Goal: Task Accomplishment & Management: Complete application form

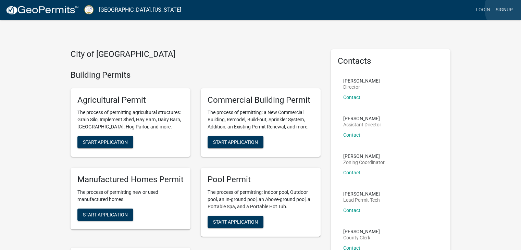
click at [512, 9] on link "Signup" at bounding box center [504, 9] width 23 height 13
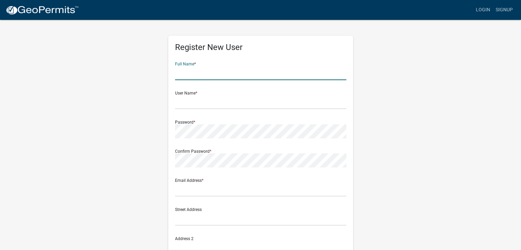
click at [221, 72] on input "text" at bounding box center [260, 73] width 171 height 14
click at [219, 71] on input "text" at bounding box center [260, 73] width 171 height 14
click at [219, 70] on input "text" at bounding box center [260, 73] width 171 height 14
type input "SANG DO YEO"
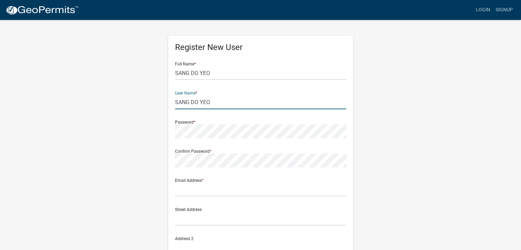
type input "SANG DO YEO"
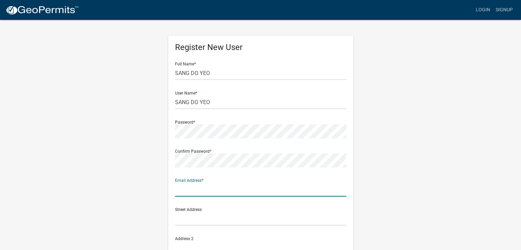
click at [200, 191] on input "text" at bounding box center [260, 190] width 171 height 14
type input "[EMAIL_ADDRESS][DOMAIN_NAME]"
type input "1636 [PERSON_NAME]"
type input "[PERSON_NAME]"
type input "GA"
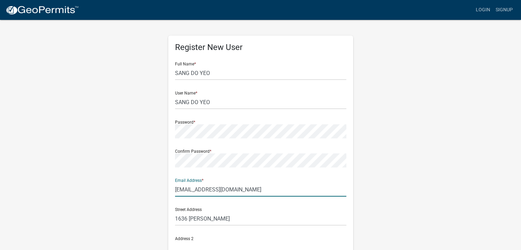
type input "30518"
type input "6785089273"
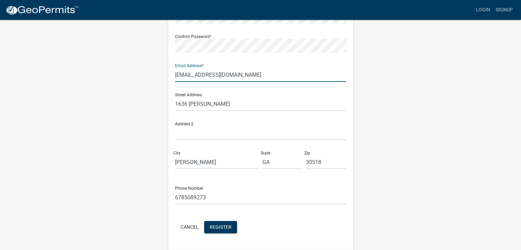
scroll to position [136, 0]
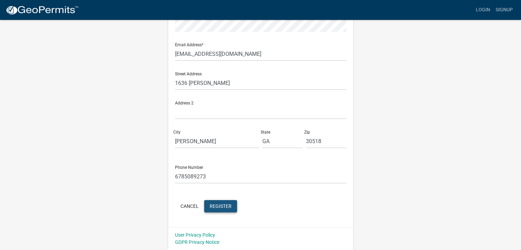
click at [224, 209] on button "Register" at bounding box center [220, 206] width 33 height 12
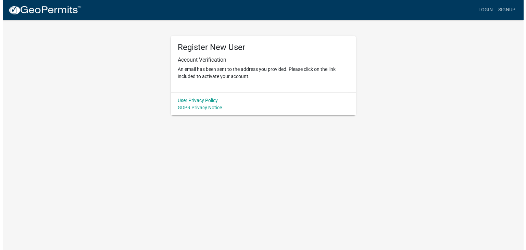
scroll to position [0, 0]
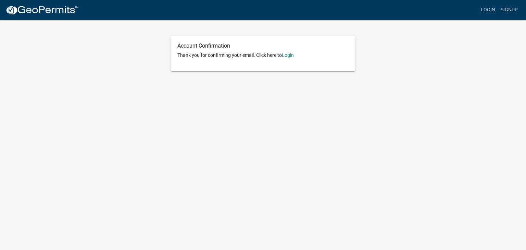
click at [293, 52] on p "Thank you for confirming your email. Click here to [GEOGRAPHIC_DATA]" at bounding box center [262, 55] width 171 height 7
click at [288, 54] on link "Login" at bounding box center [288, 54] width 12 height 5
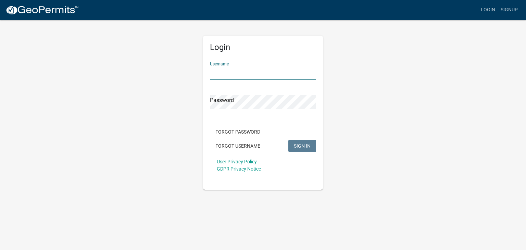
click at [252, 73] on input "Username" at bounding box center [263, 73] width 106 height 14
type input "SANG DO YEO"
click at [302, 144] on span "SIGN IN" at bounding box center [302, 145] width 17 height 5
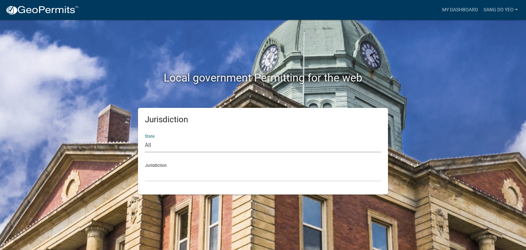
click at [160, 143] on select "All [US_STATE] [US_STATE] [US_STATE] [US_STATE] [US_STATE] [US_STATE] [US_STATE…" at bounding box center [263, 145] width 236 height 14
select select "[US_STATE]"
click at [145, 138] on select "All [US_STATE] [US_STATE] [US_STATE] [US_STATE] [US_STATE] [US_STATE] [US_STATE…" at bounding box center [263, 145] width 236 height 14
click at [178, 175] on select "City of [GEOGRAPHIC_DATA], [US_STATE] [GEOGRAPHIC_DATA], [US_STATE][PERSON_NAME…" at bounding box center [263, 174] width 236 height 14
click at [178, 176] on select "City of [GEOGRAPHIC_DATA], [US_STATE] [GEOGRAPHIC_DATA], [US_STATE][PERSON_NAME…" at bounding box center [263, 174] width 236 height 14
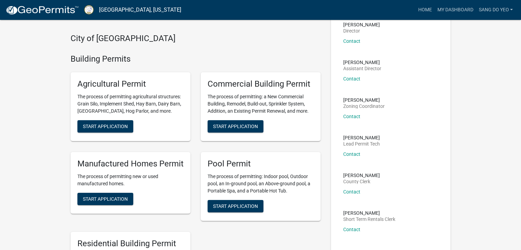
scroll to position [57, 0]
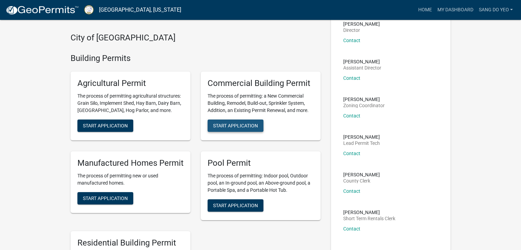
click at [240, 128] on span "Start Application" at bounding box center [235, 125] width 45 height 5
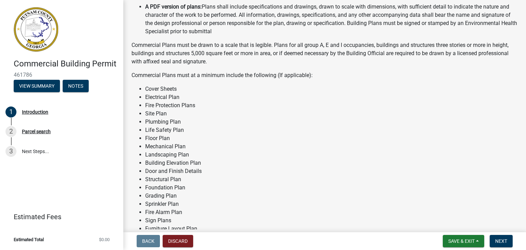
scroll to position [579, 0]
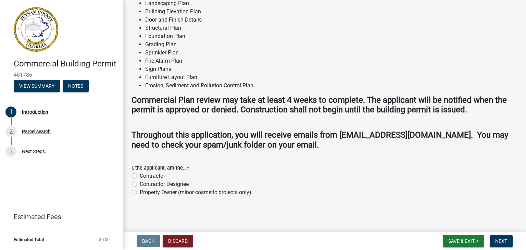
click at [134, 198] on wm-data-entity-input "I, the applicant, am the... * Contractor Contractor Designee Property Owner (mi…" at bounding box center [324, 178] width 386 height 47
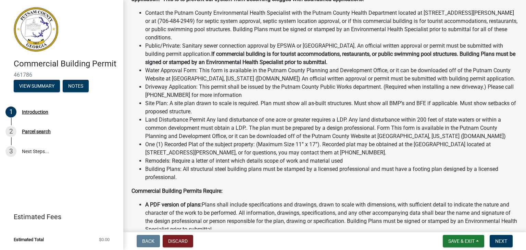
scroll to position [231, 0]
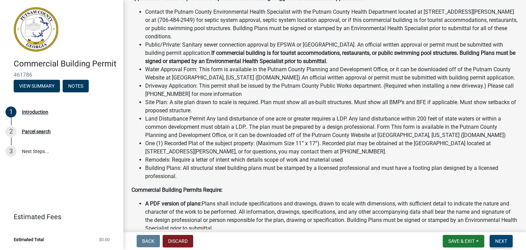
click at [503, 240] on span "Next" at bounding box center [501, 240] width 12 height 5
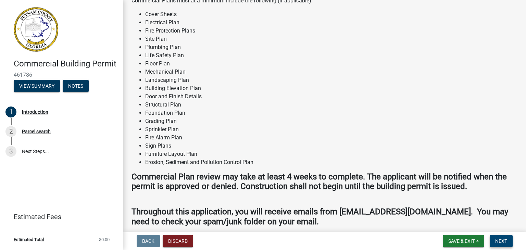
scroll to position [515, 0]
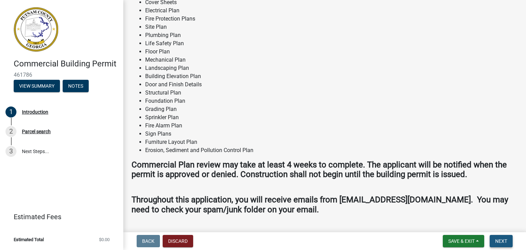
click at [503, 238] on span "Next" at bounding box center [501, 240] width 12 height 5
click at [501, 240] on span "Next" at bounding box center [501, 240] width 12 height 5
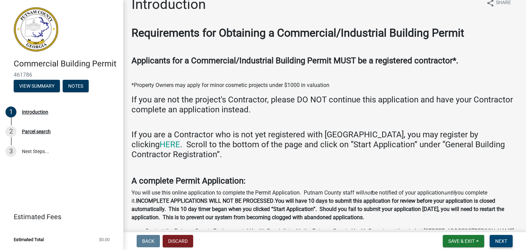
scroll to position [12, 0]
click at [180, 139] on link "HERE" at bounding box center [170, 144] width 21 height 10
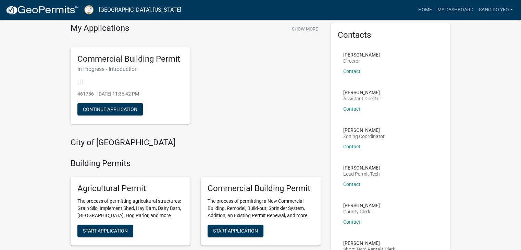
scroll to position [26, 0]
click at [511, 10] on link "SANG DO YEO" at bounding box center [496, 9] width 40 height 13
click at [485, 29] on link "Account" at bounding box center [488, 28] width 55 height 16
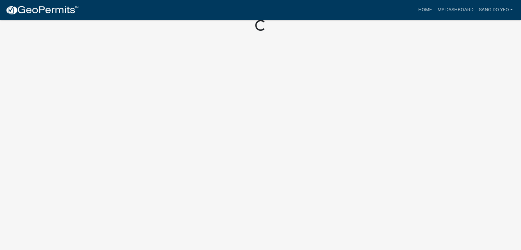
scroll to position [34, 0]
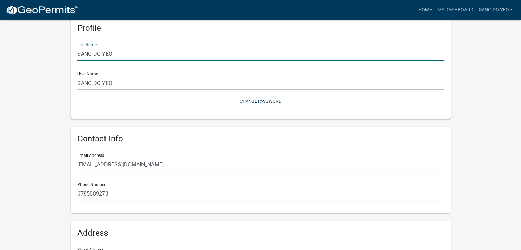
click at [131, 55] on input "SANG DO YEO" at bounding box center [260, 54] width 366 height 14
type input "S"
type input "c"
type input "[PERSON_NAME]"
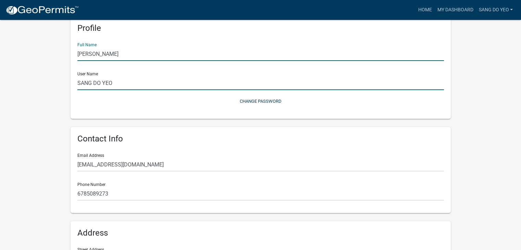
click at [199, 84] on input "SANG DO YEO" at bounding box center [260, 83] width 366 height 14
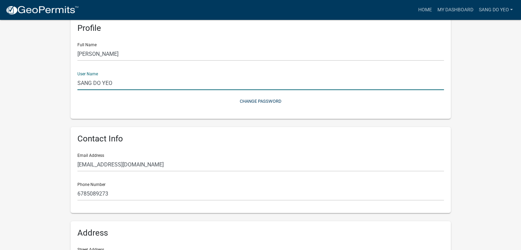
drag, startPoint x: 132, startPoint y: 85, endPoint x: 66, endPoint y: 88, distance: 66.1
click at [66, 88] on div "Profile Full Name [PERSON_NAME] User Name SANG DO YEO Change Password Contact I…" at bounding box center [260, 179] width 390 height 342
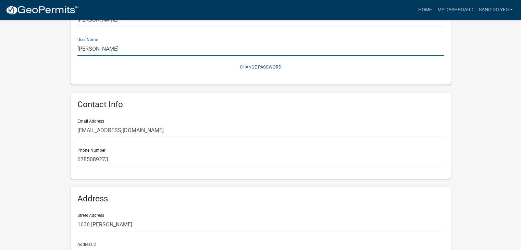
scroll to position [149, 0]
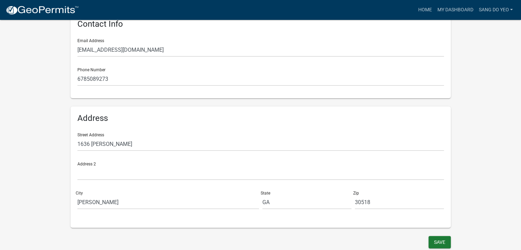
type input "[PERSON_NAME]"
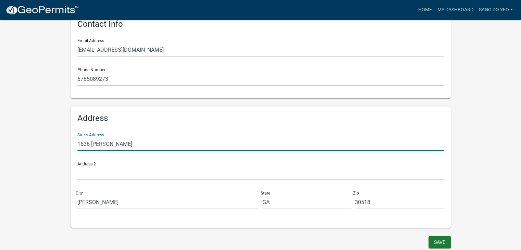
drag, startPoint x: 182, startPoint y: 143, endPoint x: 62, endPoint y: 151, distance: 120.5
click at [62, 151] on wm-user-profile-view "more_horiz Home My Dashboard SANG DO YEO Account Logout My Account Save Profile…" at bounding box center [260, 54] width 521 height 391
type input "[STREET_ADDRESS][PERSON_NAME]"
click at [119, 202] on input "[PERSON_NAME]" at bounding box center [167, 202] width 181 height 14
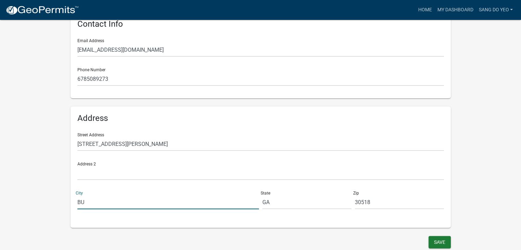
type input "B"
type input "NORCROSS"
type input "30071"
click at [143, 118] on h6 "Address" at bounding box center [260, 118] width 366 height 10
click at [440, 242] on button "Save" at bounding box center [439, 242] width 22 height 12
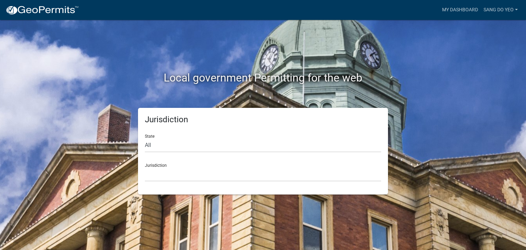
click at [176, 163] on div "Jurisdiction [GEOGRAPHIC_DATA], [US_STATE] City of [GEOGRAPHIC_DATA], [US_STATE…" at bounding box center [263, 170] width 236 height 24
click at [153, 166] on div "Jurisdiction Custer County, Colorado City of Bainbridge, Georgia Cook County, G…" at bounding box center [263, 170] width 236 height 24
click at [149, 141] on select "All Colorado Georgia Indiana Iowa Kansas Minnesota Ohio South Carolina Wisconsin" at bounding box center [263, 145] width 236 height 14
select select "Georgia"
click at [145, 138] on select "All Colorado Georgia Indiana Iowa Kansas Minnesota Ohio South Carolina Wisconsin" at bounding box center [263, 145] width 236 height 14
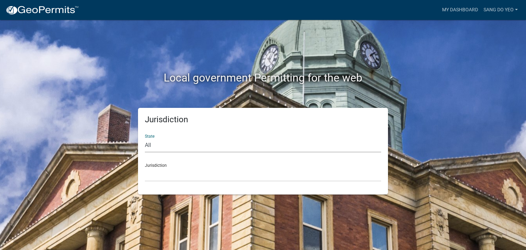
click at [173, 163] on div "Jurisdiction City of Bainbridge, Georgia Cook County, Georgia Crawford County, …" at bounding box center [263, 170] width 236 height 24
click at [152, 167] on div "Jurisdiction City of Bainbridge, Georgia Cook County, Georgia Crawford County, …" at bounding box center [263, 170] width 236 height 24
click at [516, 6] on link "SANG DO YEO" at bounding box center [501, 9] width 40 height 13
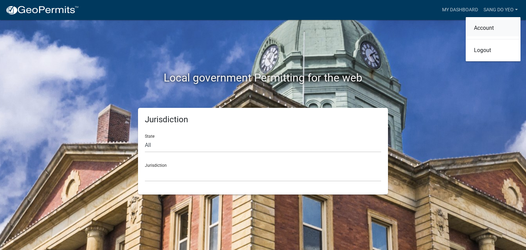
click at [492, 25] on link "Account" at bounding box center [493, 28] width 55 height 16
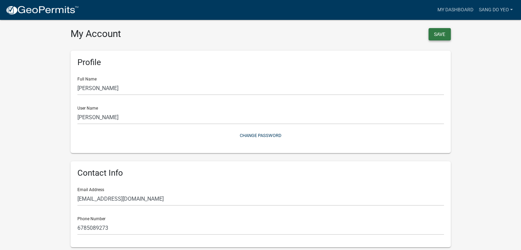
click at [435, 32] on button "Save" at bounding box center [439, 34] width 22 height 12
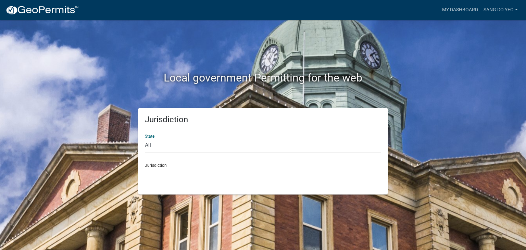
click at [152, 145] on select "All Colorado Georgia Indiana Iowa Kansas Minnesota Ohio South Carolina Wisconsin" at bounding box center [263, 145] width 236 height 14
select select "Georgia"
click at [145, 138] on select "All Colorado Georgia Indiana Iowa Kansas Minnesota Ohio South Carolina Wisconsin" at bounding box center [263, 145] width 236 height 14
click at [155, 164] on div "Jurisdiction City of Bainbridge, Georgia Cook County, Georgia Crawford County, …" at bounding box center [263, 170] width 236 height 24
click at [152, 179] on select "City of Bainbridge, Georgia Cook County, Georgia Crawford County, Georgia Gilme…" at bounding box center [263, 174] width 236 height 14
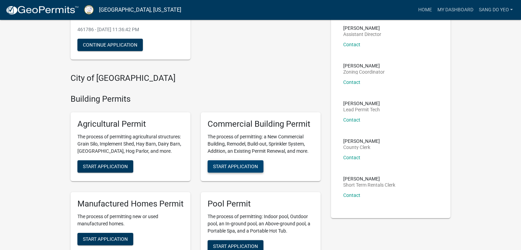
scroll to position [22, 0]
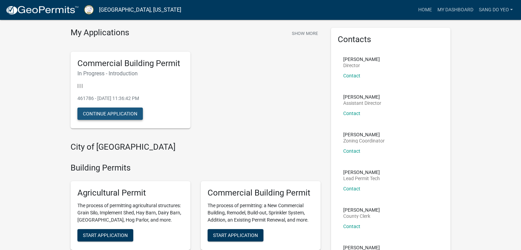
click at [130, 114] on button "Continue Application" at bounding box center [109, 114] width 65 height 12
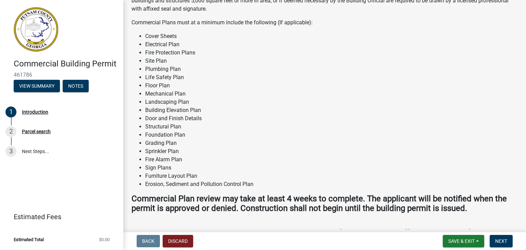
scroll to position [579, 0]
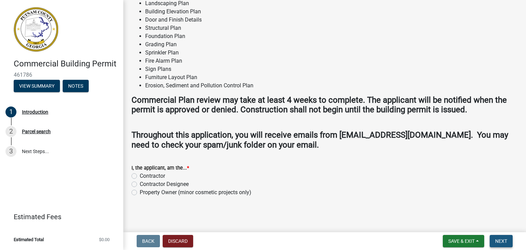
click at [497, 238] on span "Next" at bounding box center [501, 240] width 12 height 5
click at [140, 174] on label "Contractor" at bounding box center [152, 176] width 25 height 8
click at [140, 174] on input "Contractor" at bounding box center [142, 174] width 4 height 4
radio input "true"
click at [501, 240] on span "Next" at bounding box center [501, 240] width 12 height 5
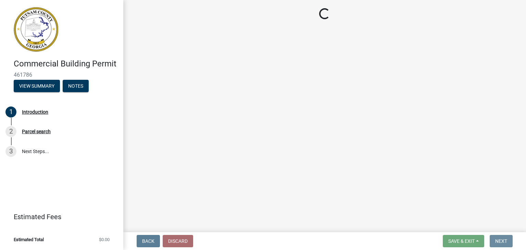
scroll to position [0, 0]
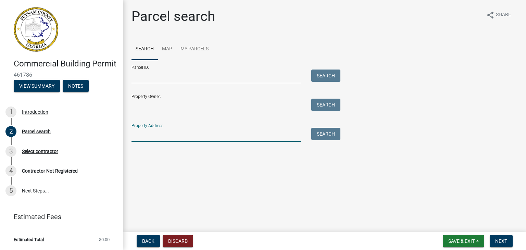
click at [199, 134] on input "Property Address:" at bounding box center [215, 135] width 169 height 14
type input "117 SOUTH JEFFERSON AVE"
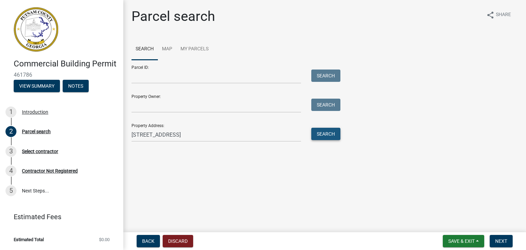
click at [326, 128] on button "Search" at bounding box center [325, 134] width 29 height 12
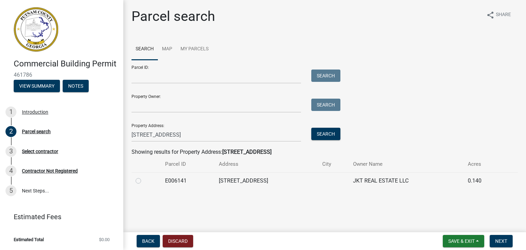
click at [144, 177] on label at bounding box center [144, 177] width 0 height 0
click at [144, 178] on input "radio" at bounding box center [146, 179] width 4 height 4
radio input "true"
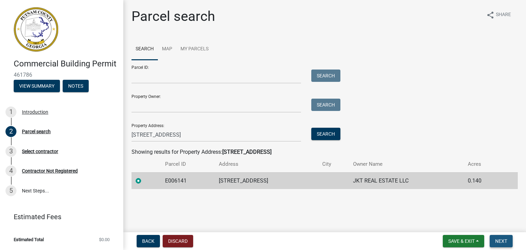
click at [503, 241] on span "Next" at bounding box center [501, 240] width 12 height 5
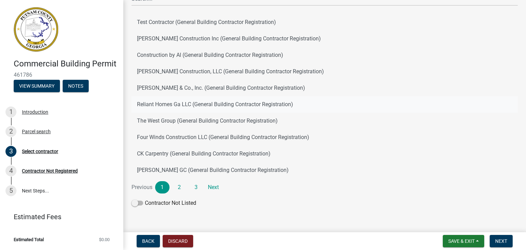
scroll to position [56, 0]
click at [182, 183] on link "2" at bounding box center [179, 187] width 14 height 12
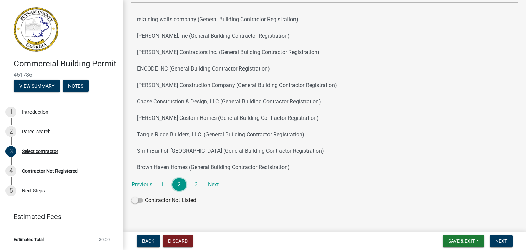
scroll to position [60, 0]
click at [197, 185] on link "3" at bounding box center [196, 184] width 14 height 12
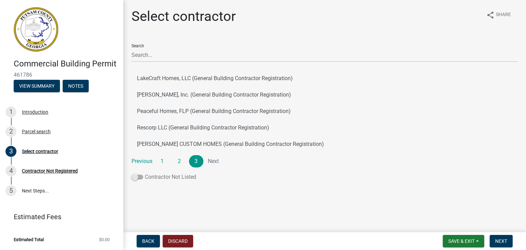
click at [138, 178] on span at bounding box center [137, 177] width 12 height 5
click at [145, 173] on input "Contractor Not Listed" at bounding box center [145, 173] width 0 height 0
click at [500, 242] on span "Next" at bounding box center [501, 240] width 12 height 5
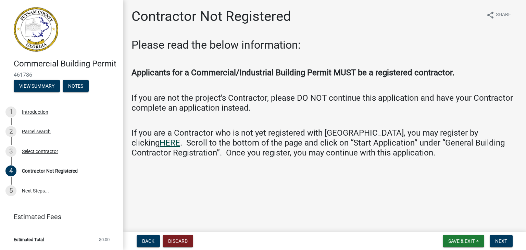
click at [180, 138] on link "HERE" at bounding box center [170, 143] width 21 height 10
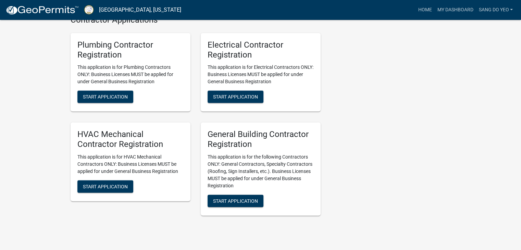
scroll to position [1444, 0]
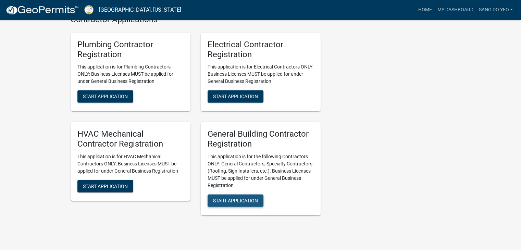
click at [256, 203] on span "Start Application" at bounding box center [235, 200] width 45 height 5
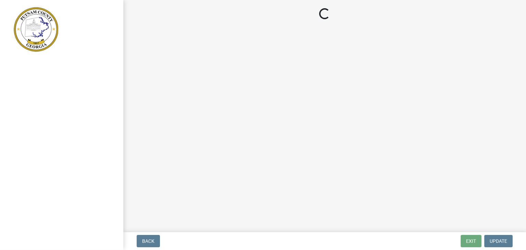
select select "GA"
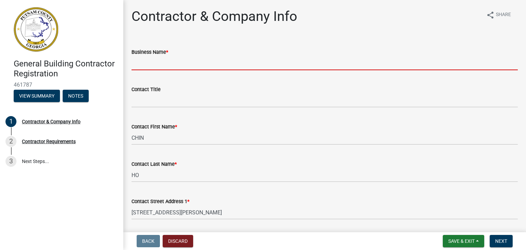
click at [169, 66] on input "Business Name *" at bounding box center [324, 63] width 386 height 14
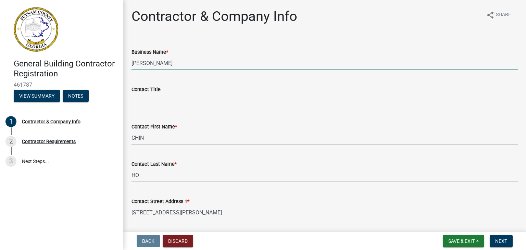
type input "[PERSON_NAME]"
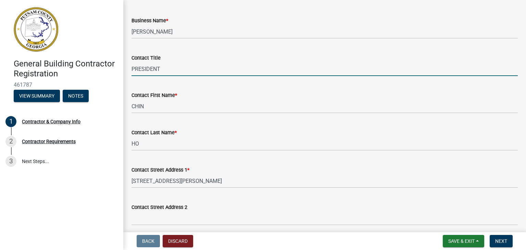
scroll to position [32, 0]
type input "PRESIDENT"
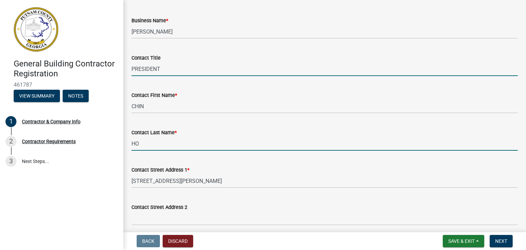
click at [153, 143] on input "HO" at bounding box center [324, 144] width 386 height 14
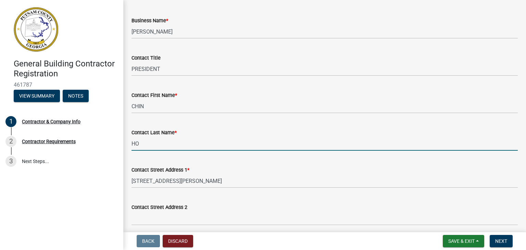
type input "H"
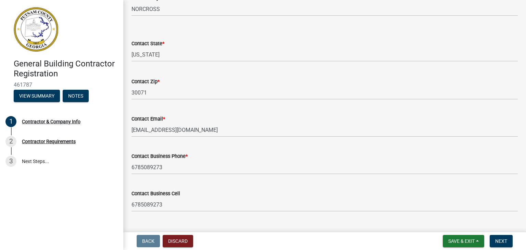
scroll to position [292, 0]
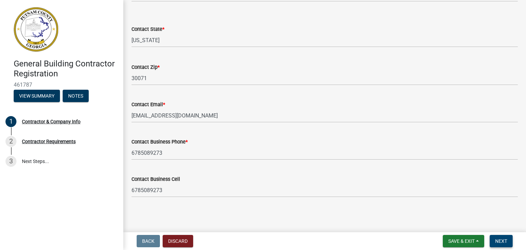
type input "YI"
click at [503, 239] on span "Next" at bounding box center [501, 240] width 12 height 5
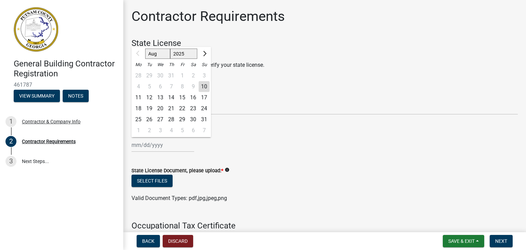
click at [177, 148] on input "State License Expiration Date *" at bounding box center [162, 145] width 63 height 14
click at [137, 147] on input "State License Expiration Date *" at bounding box center [162, 145] width 63 height 14
click at [144, 150] on input "06" at bounding box center [162, 145] width 63 height 14
type input "06/30/2026"
click at [272, 154] on wm-data-entity-input "State License Expiration Date * 06/30/2026 Aug Sep Oct Nov Dec 2025 2026 2027 2…" at bounding box center [324, 139] width 386 height 38
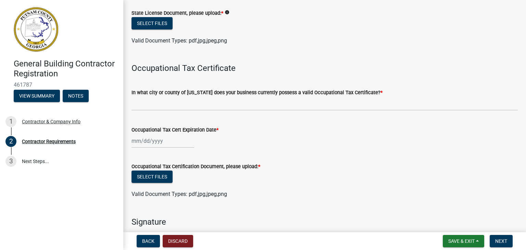
scroll to position [158, 0]
click at [136, 142] on input "Occupational Tax Cert Expiration Date *" at bounding box center [162, 141] width 63 height 14
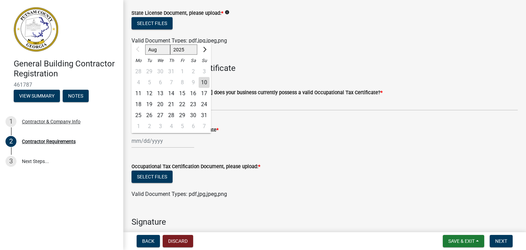
click at [162, 50] on select "Aug Sep Oct Nov Dec" at bounding box center [157, 50] width 25 height 10
select select "12"
click at [145, 45] on select "Aug Sep Oct Nov Dec" at bounding box center [157, 50] width 25 height 10
click at [164, 115] on div "31" at bounding box center [160, 115] width 11 height 11
type input "12/31/2025"
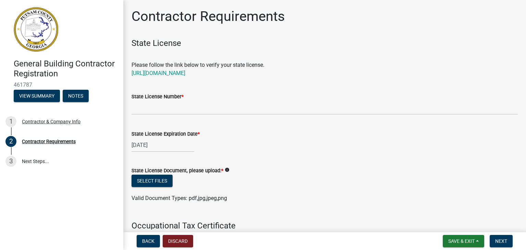
scroll to position [47, 0]
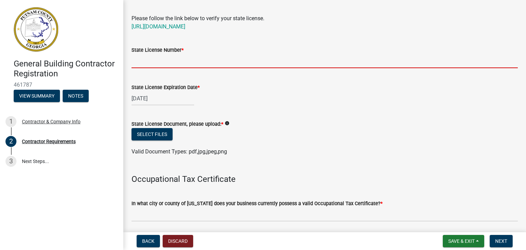
click at [176, 61] on input "State License Number *" at bounding box center [324, 61] width 386 height 14
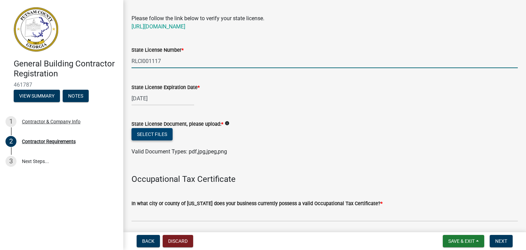
type input "RLCI001117"
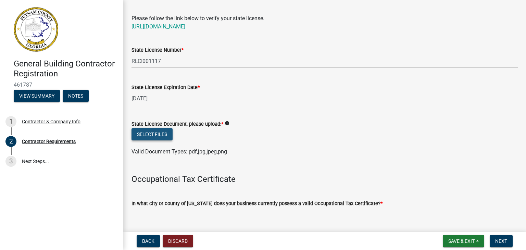
click at [151, 137] on button "Select files" at bounding box center [151, 134] width 41 height 12
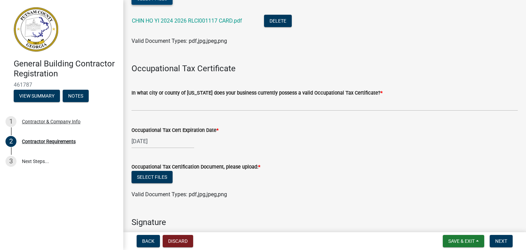
scroll to position [197, 0]
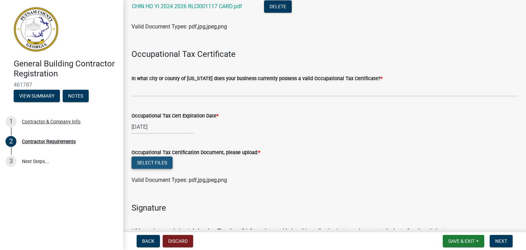
click at [146, 161] on button "Select files" at bounding box center [151, 162] width 41 height 12
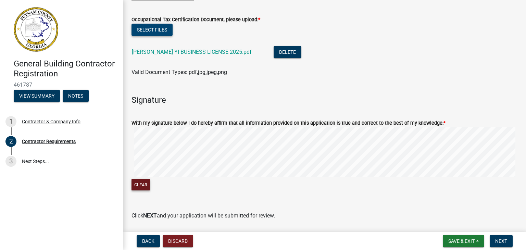
scroll to position [352, 0]
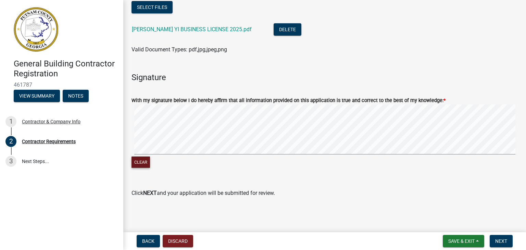
click at [147, 164] on button "Clear" at bounding box center [140, 161] width 18 height 11
click at [503, 242] on span "Next" at bounding box center [501, 240] width 12 height 5
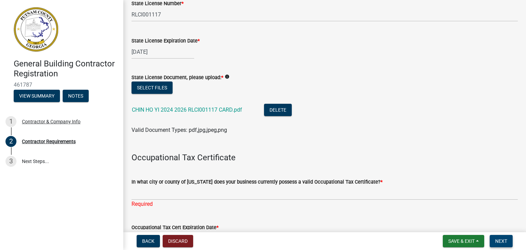
scroll to position [175, 0]
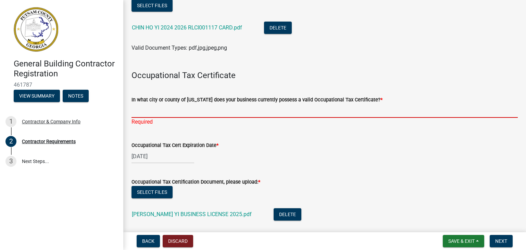
click at [165, 113] on input "In what city or county of Georgia does your business currently possess a valid …" at bounding box center [324, 111] width 386 height 14
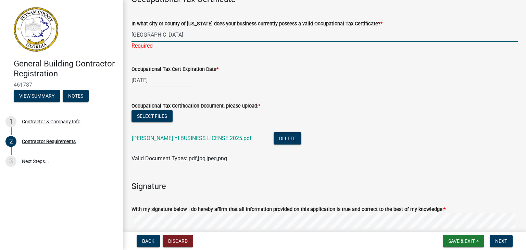
scroll to position [360, 0]
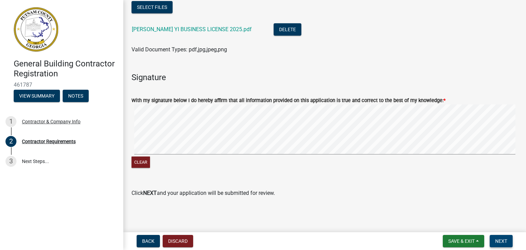
type input "NORCROSS CITY"
click at [502, 242] on span "Next" at bounding box center [501, 240] width 12 height 5
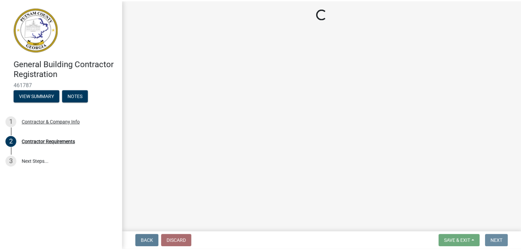
scroll to position [0, 0]
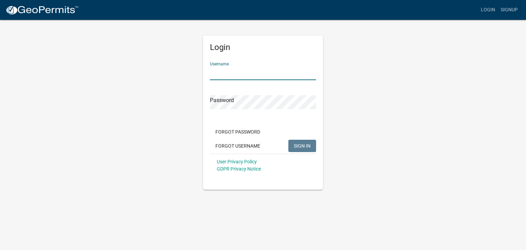
click at [238, 73] on input "Username" at bounding box center [263, 73] width 106 height 14
click at [294, 141] on button "SIGN IN" at bounding box center [302, 146] width 28 height 12
click at [262, 72] on input "SANG DO YEO" at bounding box center [263, 73] width 106 height 14
drag, startPoint x: 262, startPoint y: 72, endPoint x: 205, endPoint y: 70, distance: 56.5
drag, startPoint x: 205, startPoint y: 70, endPoint x: 275, endPoint y: 41, distance: 75.5
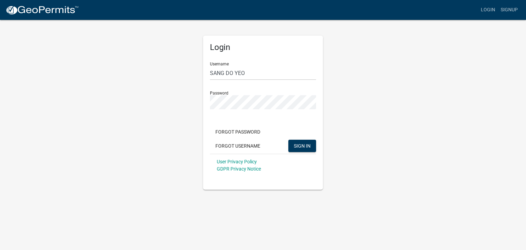
click at [275, 41] on div "Login Username SANG DO YEO Password Forgot Password Forgot Username SIGN IN Use…" at bounding box center [263, 113] width 120 height 154
click at [297, 147] on span "SIGN IN" at bounding box center [302, 145] width 17 height 5
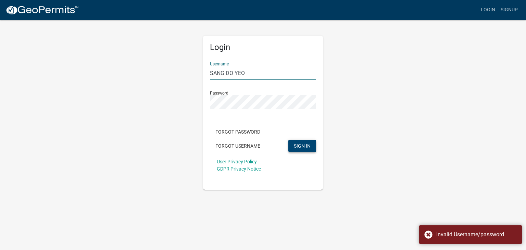
click at [258, 76] on input "SANG DO YEO" at bounding box center [263, 73] width 106 height 14
type input "S"
type input "c"
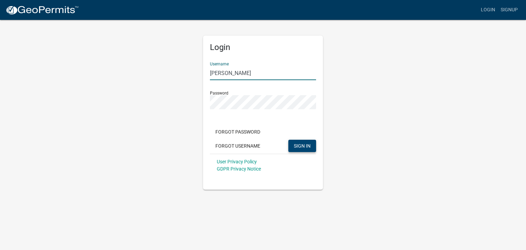
type input "CHIN HO YI"
click at [300, 143] on span "SIGN IN" at bounding box center [302, 145] width 17 height 5
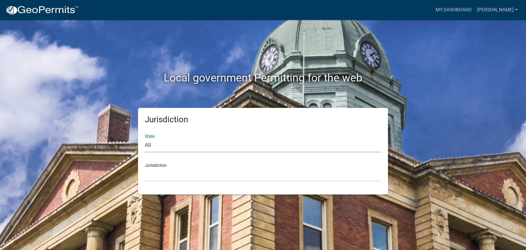
click at [157, 144] on select "All Colorado Georgia Indiana Iowa Kansas Minnesota Ohio South Carolina Wisconsin" at bounding box center [263, 145] width 236 height 14
select select "Georgia"
click at [145, 138] on select "All Colorado Georgia Indiana Iowa Kansas Minnesota Ohio South Carolina Wisconsin" at bounding box center [263, 145] width 236 height 14
click at [178, 172] on select "City of Bainbridge, Georgia Cook County, Georgia Crawford County, Georgia Gilme…" at bounding box center [263, 174] width 236 height 14
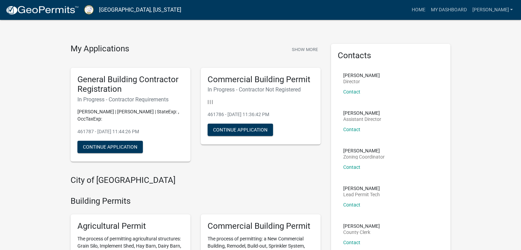
scroll to position [6, 0]
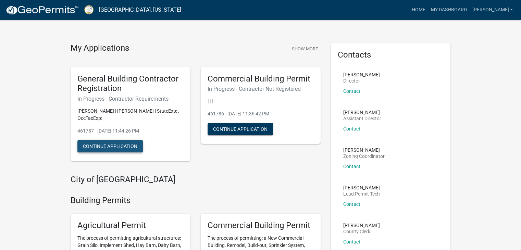
click at [112, 140] on button "Continue Application" at bounding box center [109, 146] width 65 height 12
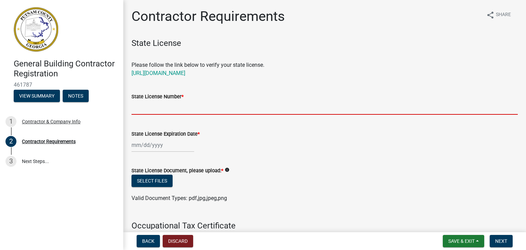
click at [159, 111] on input "State License Number *" at bounding box center [324, 108] width 386 height 14
type input "RLCI001117"
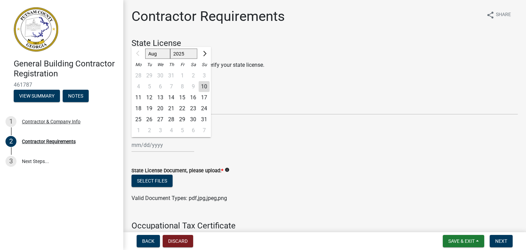
click at [135, 145] on input "State License Expiration Date *" at bounding box center [162, 145] width 63 height 14
click at [140, 149] on input "State License Expiration Date *" at bounding box center [162, 145] width 63 height 14
type input "06/30/2026"
click at [158, 183] on button "Select files" at bounding box center [151, 181] width 41 height 12
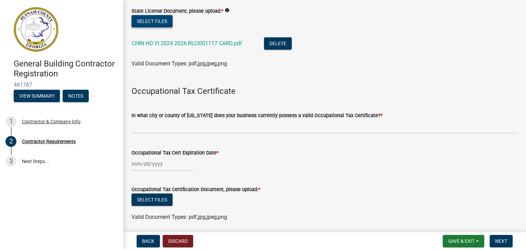
scroll to position [162, 0]
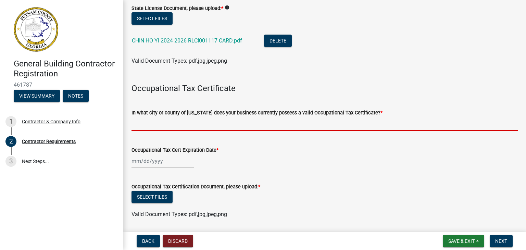
click at [172, 118] on input "In what city or county of Georgia does your business currently possess a valid …" at bounding box center [324, 124] width 386 height 14
type input "NORCROSS CITY"
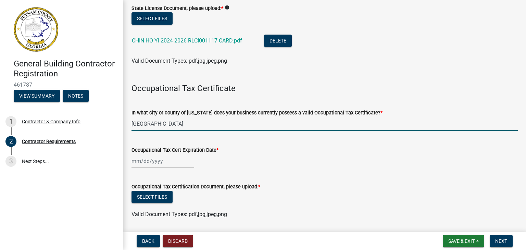
click at [169, 160] on div at bounding box center [162, 161] width 63 height 14
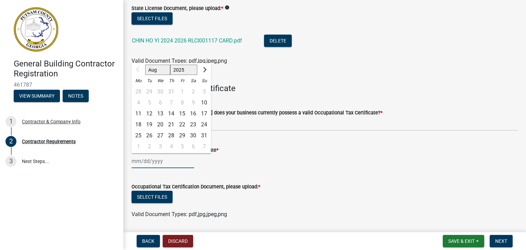
click at [138, 163] on input "Occupational Tax Cert Expiration Date *" at bounding box center [162, 161] width 63 height 14
type input "12/31/2025"
click at [156, 197] on button "Select files" at bounding box center [151, 197] width 41 height 12
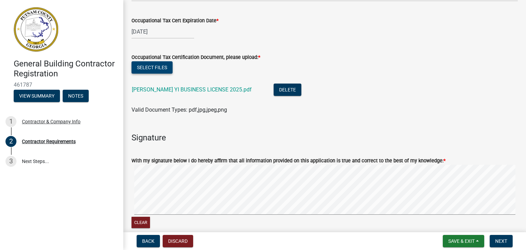
scroll to position [310, 0]
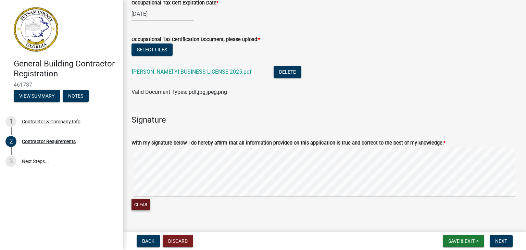
click at [144, 207] on button "Clear" at bounding box center [140, 204] width 18 height 11
click at [500, 247] on button "Next" at bounding box center [501, 241] width 23 height 12
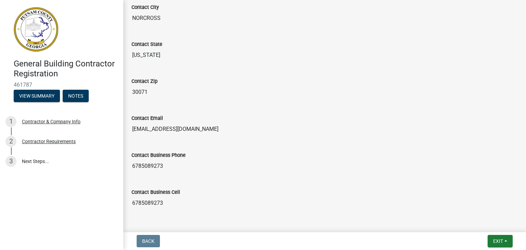
scroll to position [330, 0]
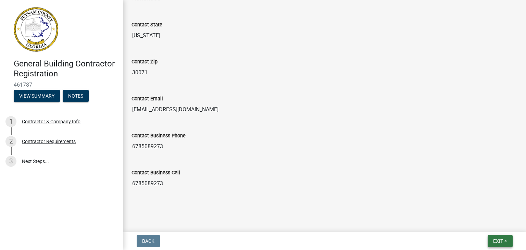
click at [495, 241] on span "Exit" at bounding box center [498, 240] width 10 height 5
click at [501, 240] on span "Exit" at bounding box center [498, 240] width 10 height 5
click at [484, 226] on button "Save & Exit" at bounding box center [485, 223] width 55 height 16
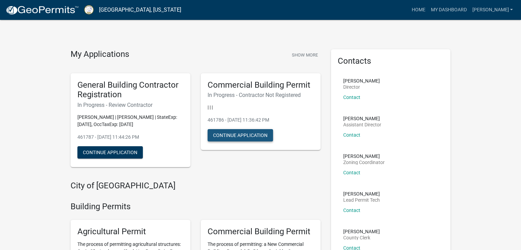
click at [232, 133] on button "Continue Application" at bounding box center [239, 135] width 65 height 12
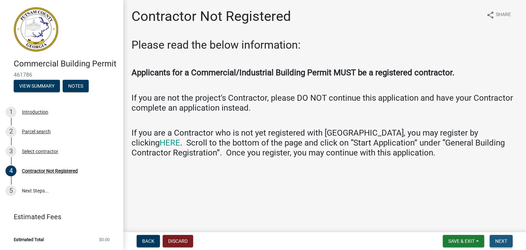
click at [502, 241] on span "Next" at bounding box center [501, 240] width 12 height 5
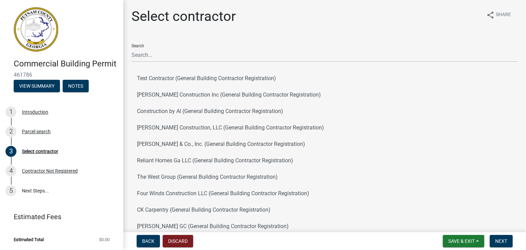
click at [164, 63] on div "Search Test Contractor (General Building Contractor Registration) [PERSON_NAME]…" at bounding box center [324, 152] width 386 height 228
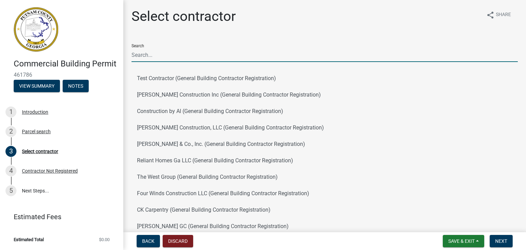
click at [175, 53] on input "Search" at bounding box center [324, 55] width 386 height 14
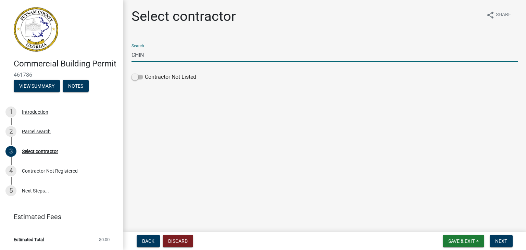
type input "CHIN"
